Goal: Task Accomplishment & Management: Complete application form

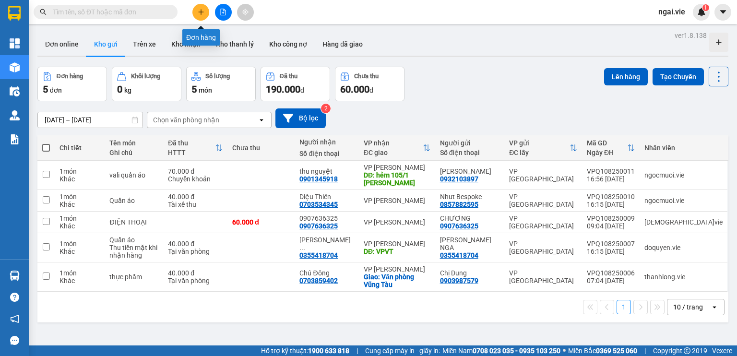
click at [202, 10] on icon "plus" at bounding box center [201, 12] width 7 height 7
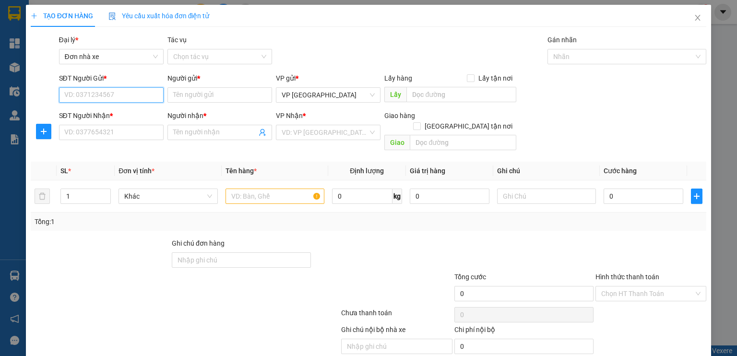
click at [86, 100] on input "SĐT Người Gửi *" at bounding box center [111, 94] width 105 height 15
type input "0703732865"
click at [232, 95] on input "Người gửi *" at bounding box center [219, 94] width 105 height 15
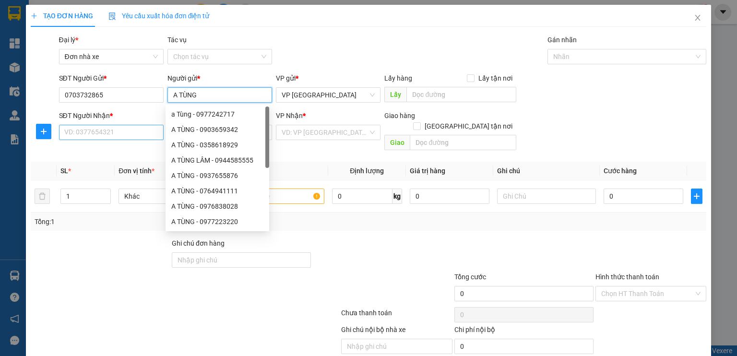
type input "A TÙNG"
click at [109, 129] on input "SĐT Người Nhận *" at bounding box center [111, 132] width 105 height 15
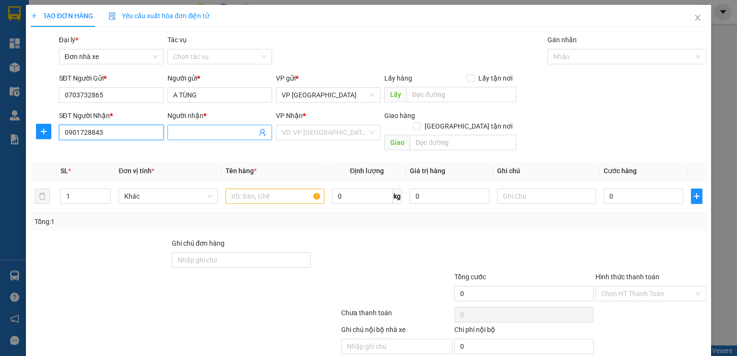
type input "0901728843"
click at [195, 131] on input "Người nhận *" at bounding box center [214, 132] width 83 height 11
type input "C OANH"
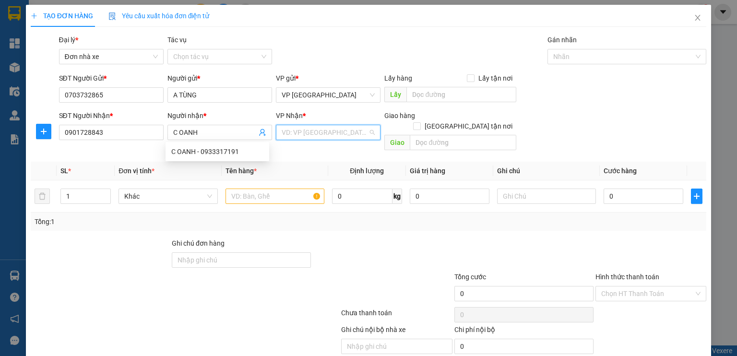
click at [315, 131] on input "search" at bounding box center [325, 132] width 86 height 14
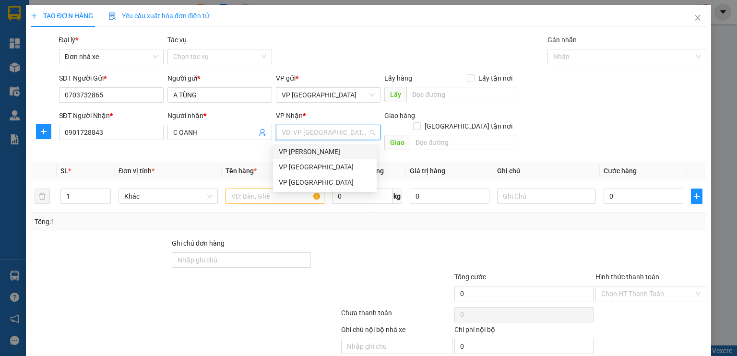
click at [305, 150] on div "VP [PERSON_NAME]" at bounding box center [325, 151] width 92 height 11
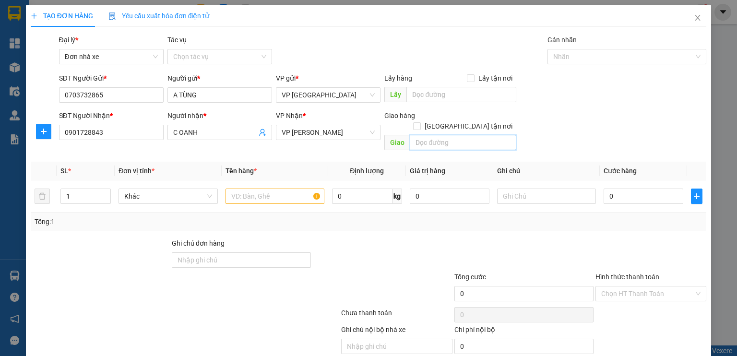
click at [430, 135] on input "text" at bounding box center [463, 142] width 107 height 15
type input "1610 ĐƯỜNG 30/4"
click at [251, 187] on div at bounding box center [275, 196] width 99 height 19
click at [244, 190] on input "text" at bounding box center [275, 196] width 99 height 15
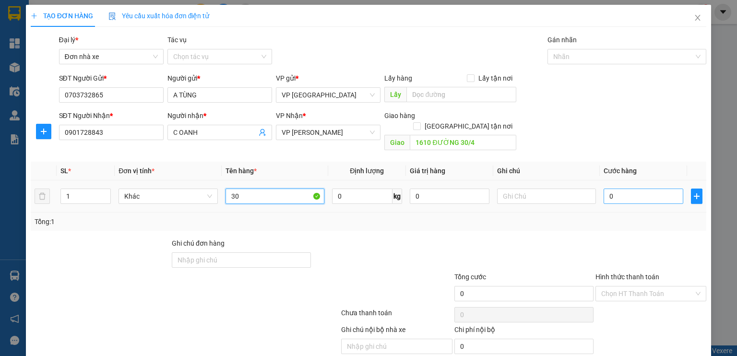
type input "30"
click at [608, 189] on input "0" at bounding box center [644, 196] width 80 height 15
click at [606, 189] on input "0" at bounding box center [644, 196] width 80 height 15
click at [615, 189] on input "0" at bounding box center [644, 196] width 80 height 15
type input "08"
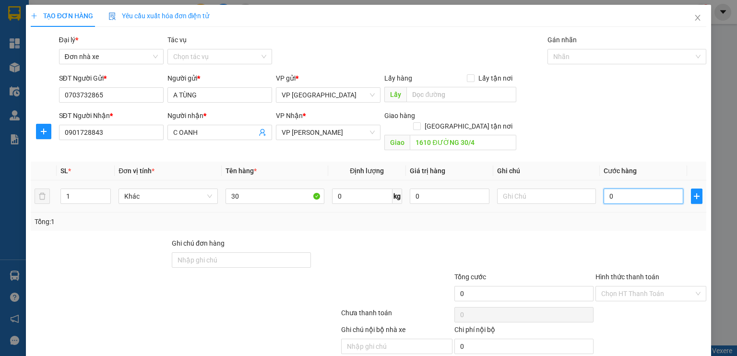
type input "8"
type input "080"
type input "80"
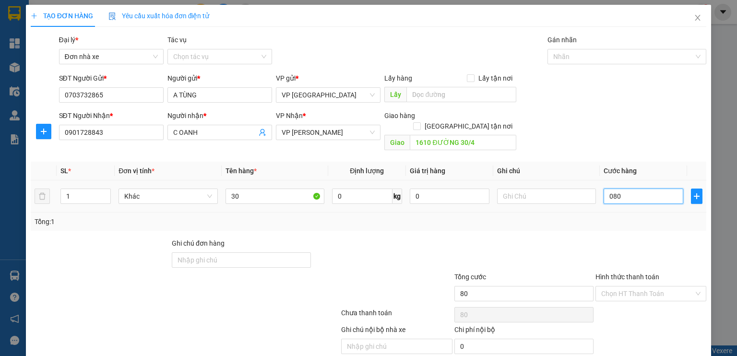
type input "08"
type input "8"
type input "0"
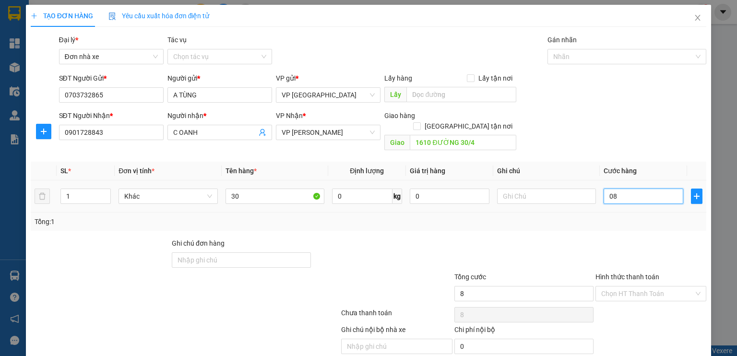
type input "0"
type input "08"
type input "8"
type input "080"
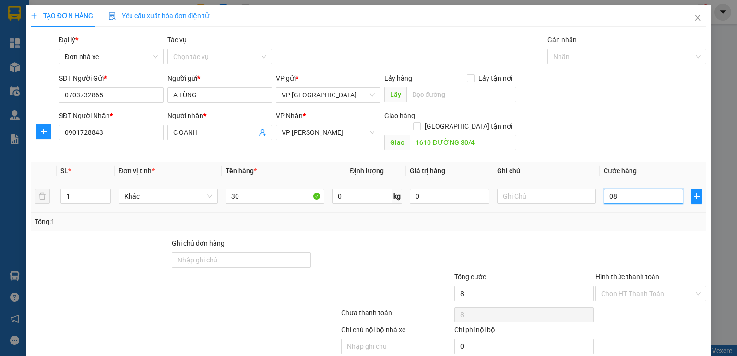
type input "80"
type input "0.800"
type input "800"
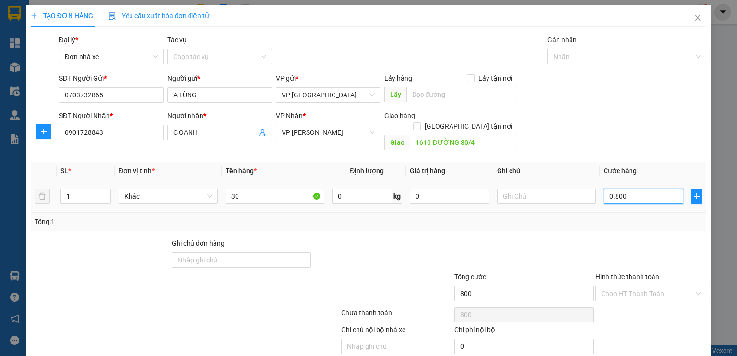
type input "080"
type input "80"
type input "08"
type input "8"
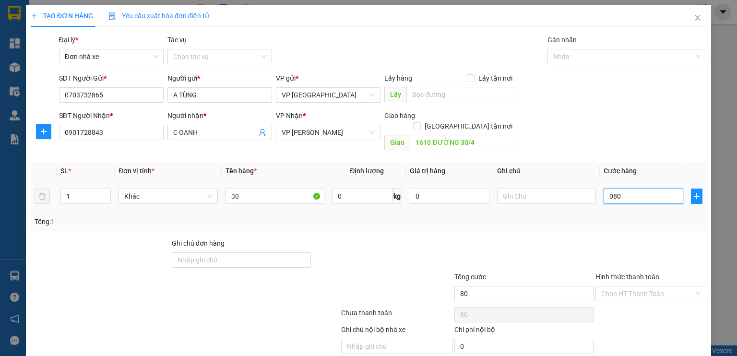
type input "8"
type input "0"
click at [607, 220] on div "Transit Pickup Surcharge Ids Transit Deliver Surcharge Ids Transit Deliver Surc…" at bounding box center [369, 206] width 676 height 342
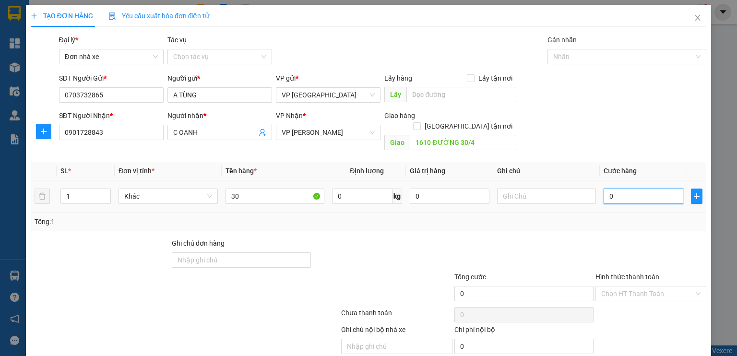
click at [606, 189] on input "0" at bounding box center [644, 196] width 80 height 15
type input "8"
type input "80"
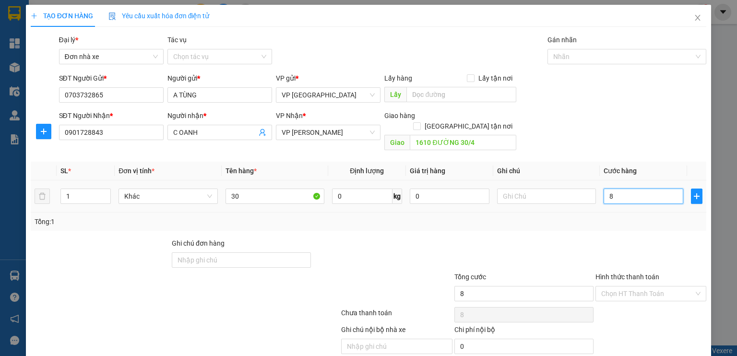
type input "80"
type input "800"
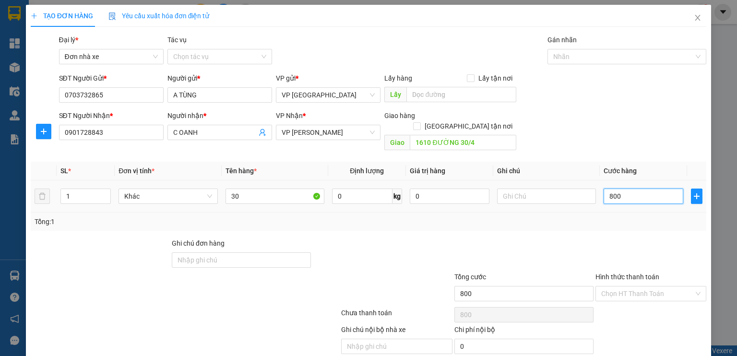
type input "8.000"
type input "80.000"
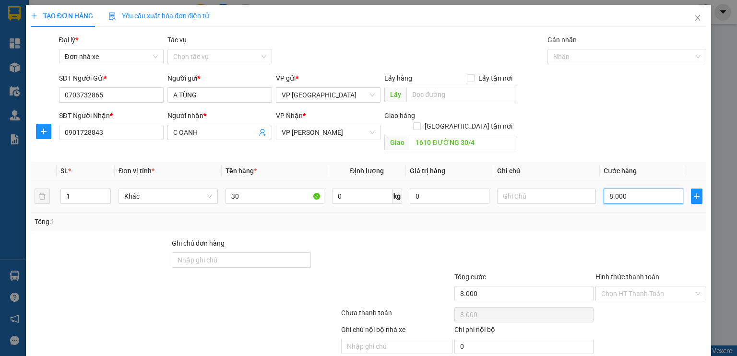
type input "80.000"
click at [626, 116] on div "SĐT Người Nhận * 0901728843 Người nhận * C OANH VP Nhận * VP Vũng Tàu Giao hàng…" at bounding box center [383, 132] width 652 height 44
click at [348, 189] on input "0" at bounding box center [362, 196] width 60 height 15
type input "20"
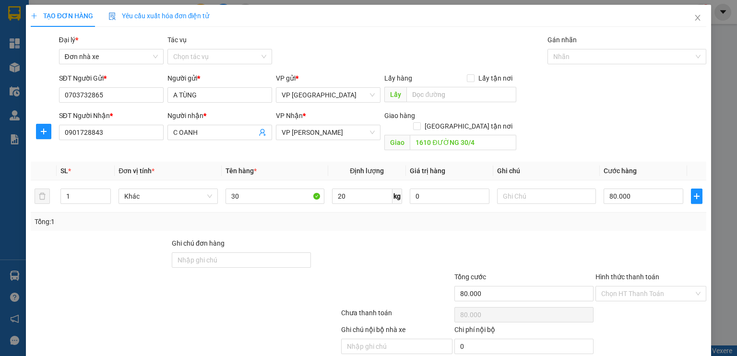
click at [617, 119] on div "SĐT Người Nhận * 0901728843 Người nhận * C OANH VP Nhận * VP Vũng Tàu Giao hàng…" at bounding box center [383, 132] width 652 height 44
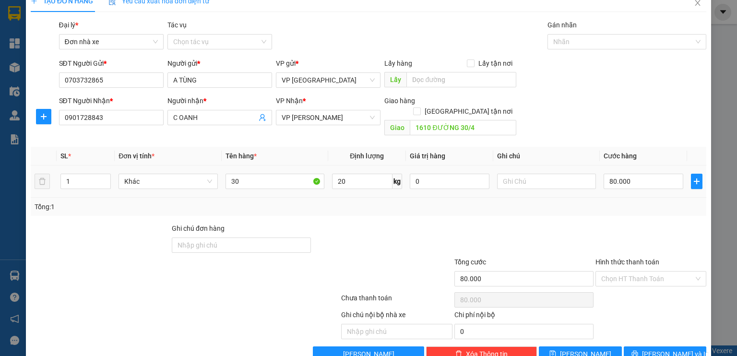
scroll to position [27, 0]
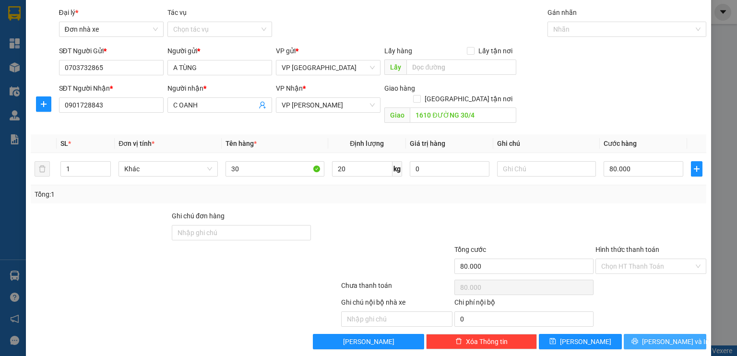
click at [655, 336] on span "[PERSON_NAME] và In" at bounding box center [675, 341] width 67 height 11
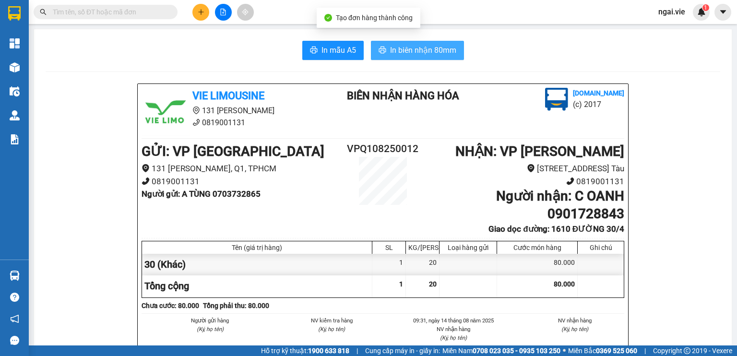
click at [398, 47] on span "In biên nhận 80mm" at bounding box center [423, 50] width 66 height 12
click at [418, 47] on span "In biên nhận 80mm" at bounding box center [423, 50] width 66 height 12
click at [411, 47] on span "In biên nhận 80mm" at bounding box center [423, 50] width 66 height 12
click at [403, 49] on span "In biên nhận 80mm" at bounding box center [423, 50] width 66 height 12
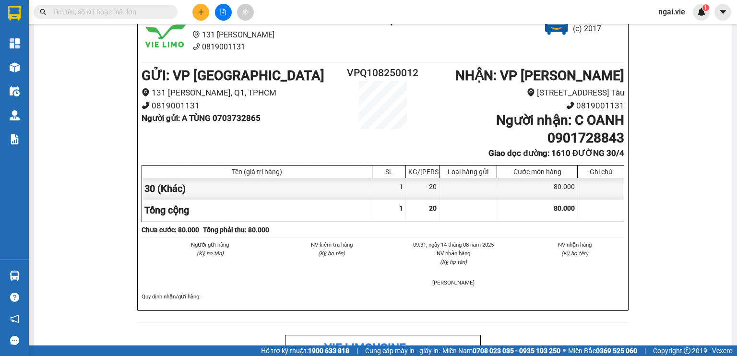
scroll to position [96, 0]
